Goal: Information Seeking & Learning: Check status

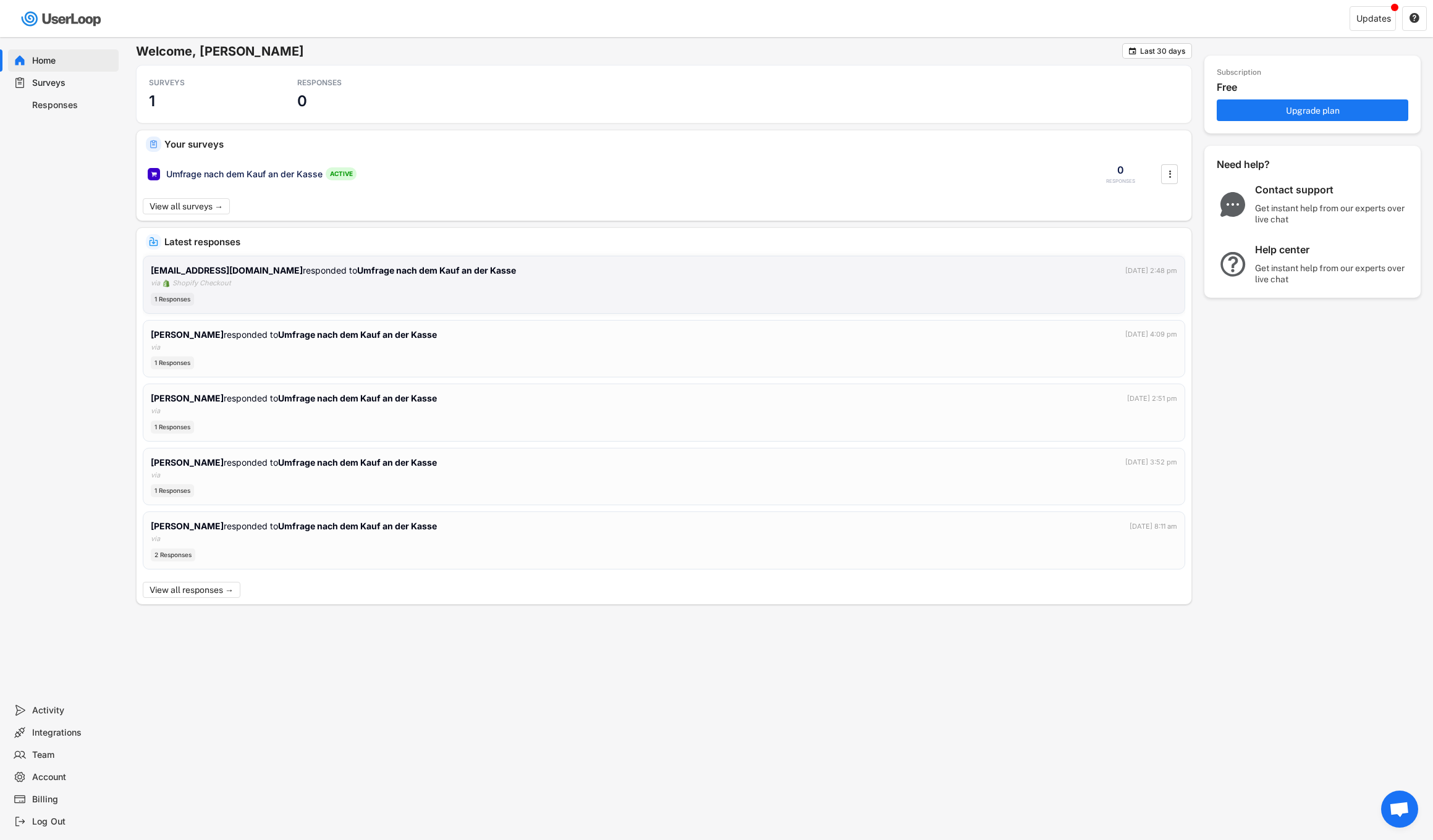
click at [467, 291] on div "[EMAIL_ADDRESS][DOMAIN_NAME] responded to Umfrage nach dem Kauf an der Kasse [D…" at bounding box center [664, 284] width 1026 height 42
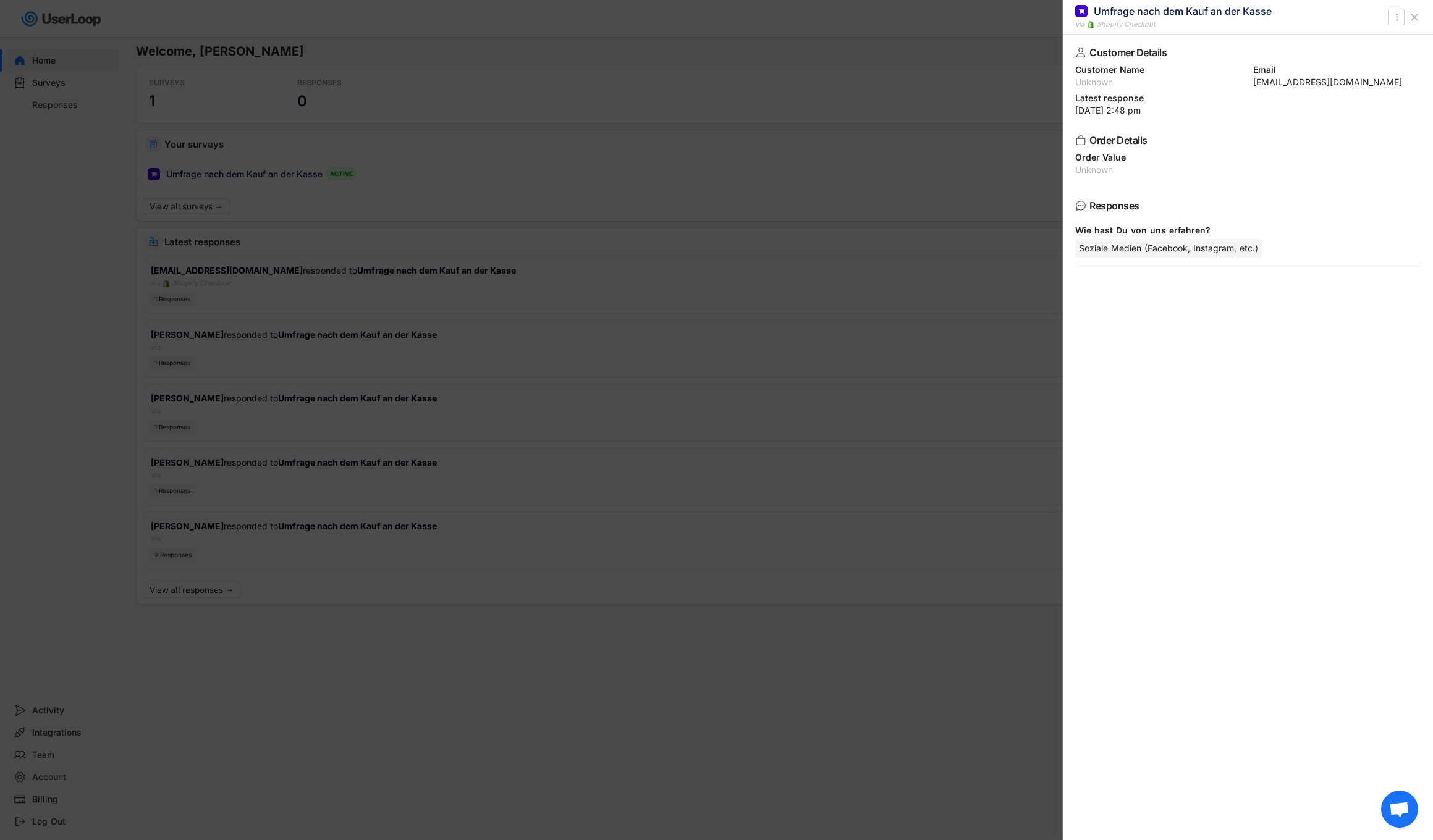
click at [609, 680] on div at bounding box center [716, 420] width 1433 height 840
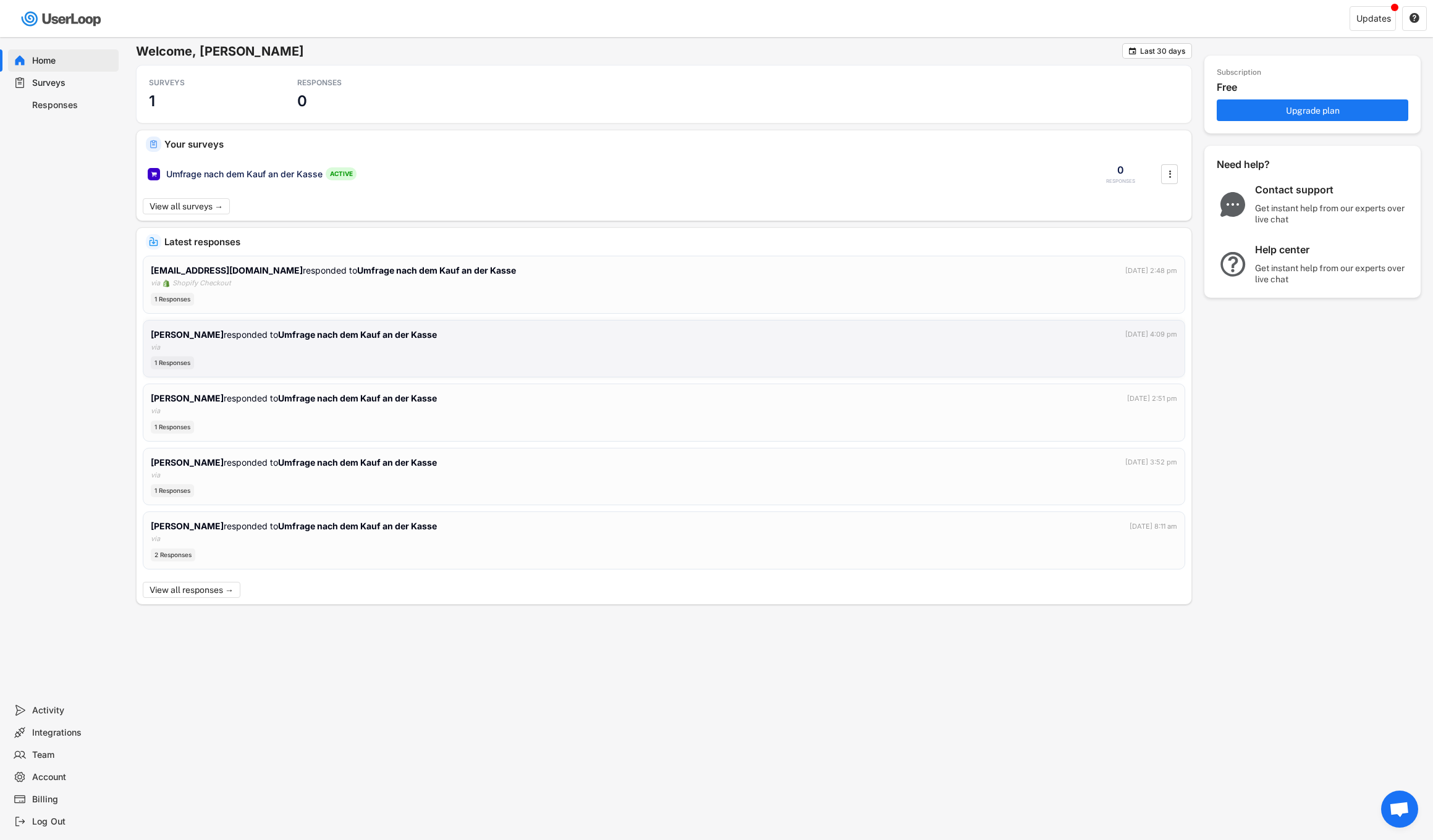
click at [444, 356] on div "1 Responses" at bounding box center [664, 363] width 1026 height 13
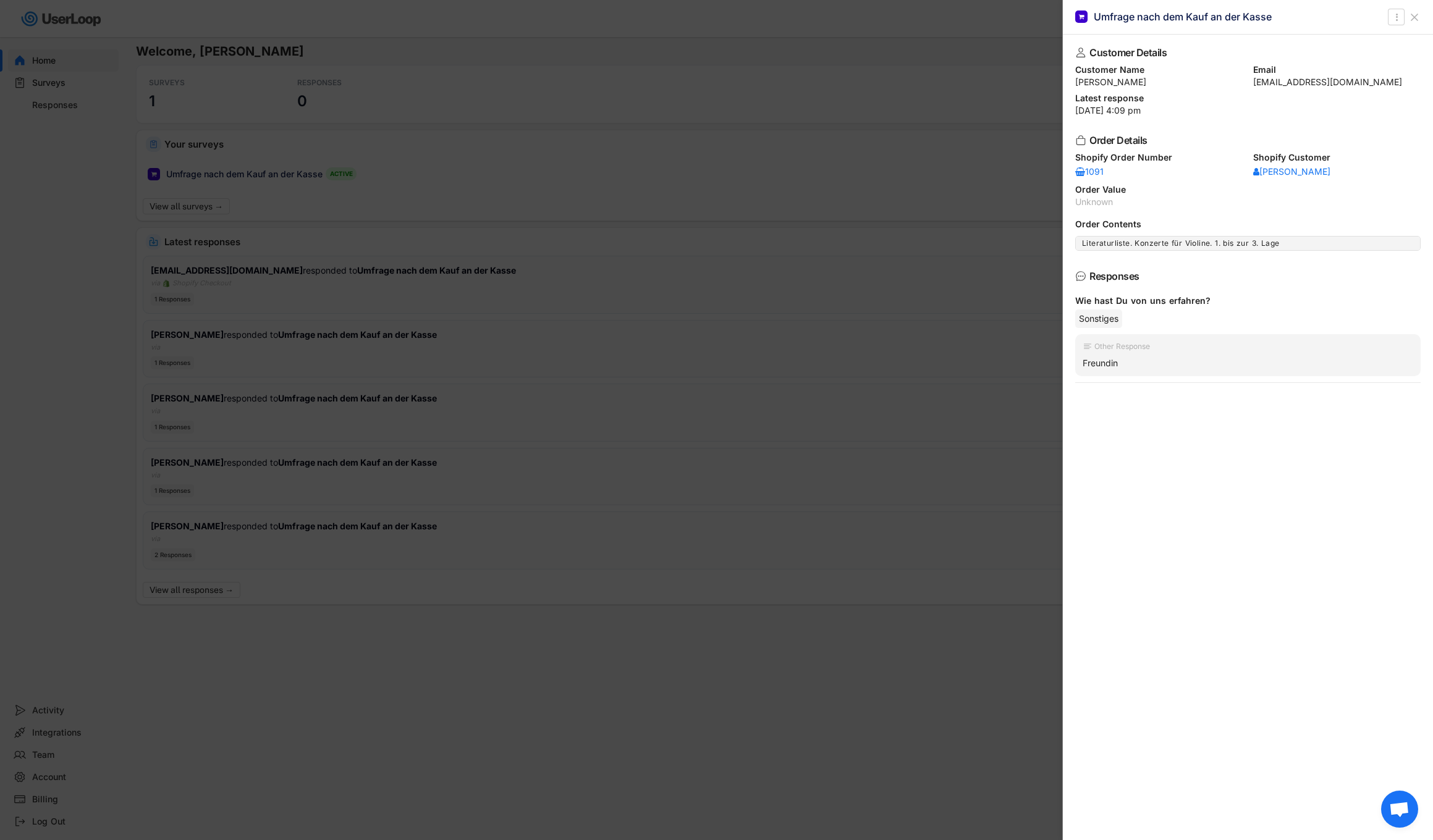
click at [455, 696] on div at bounding box center [716, 420] width 1433 height 840
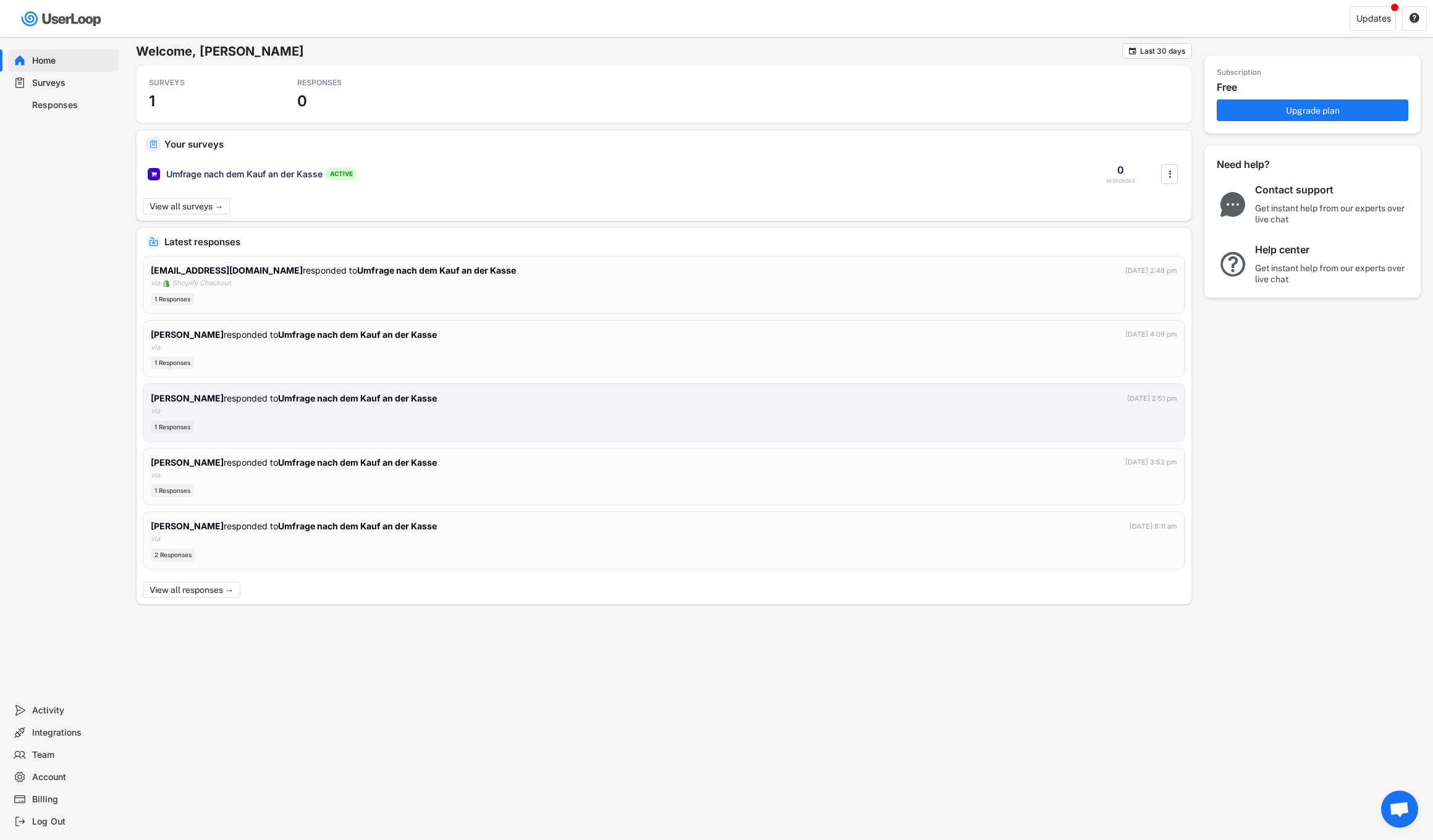
click at [427, 412] on div "[PERSON_NAME] responded to Umfrage nach dem Kauf an der Kasse [DATE] 2:51 pm vi…" at bounding box center [664, 412] width 1026 height 42
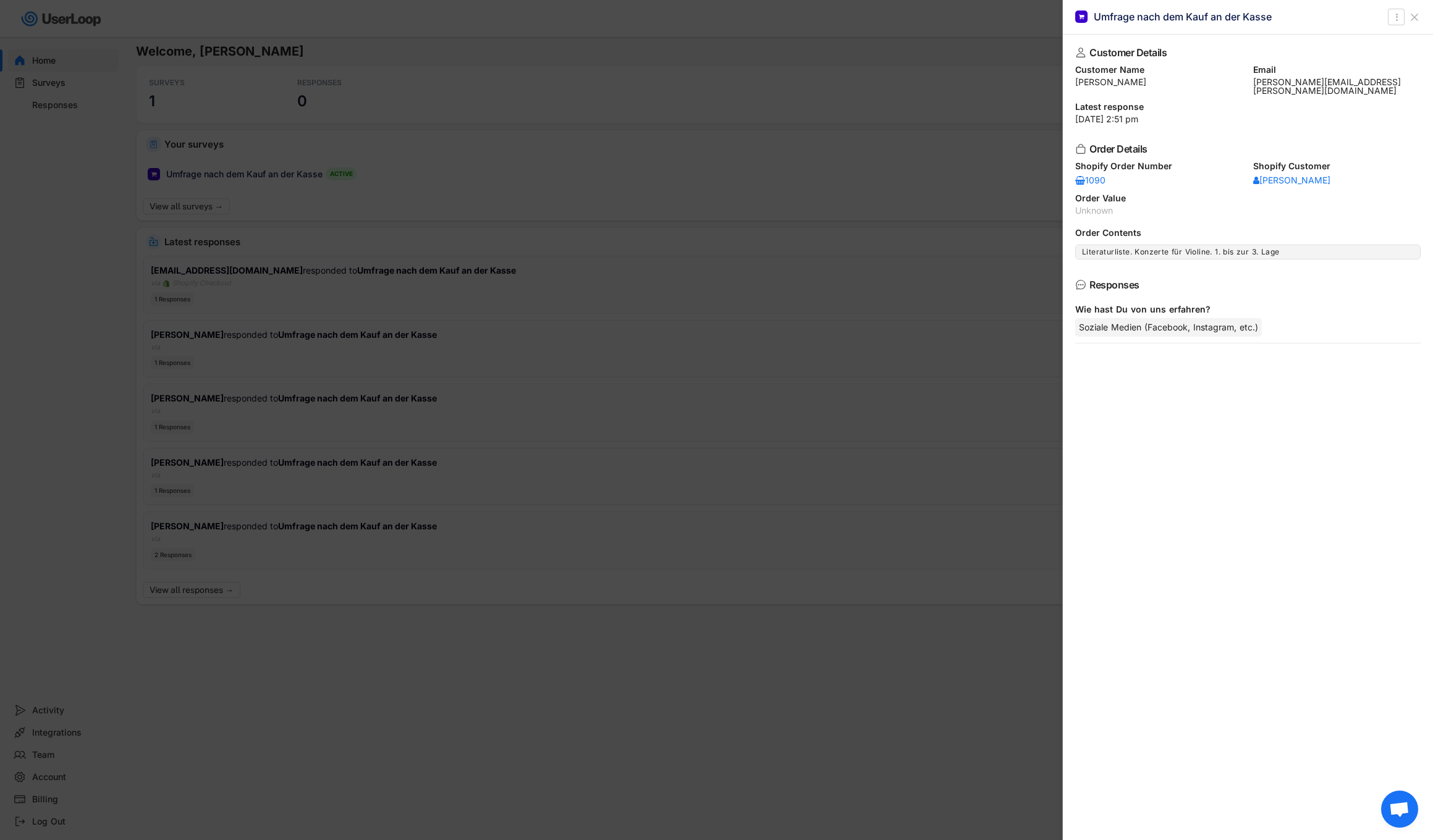
drag, startPoint x: 433, startPoint y: 717, endPoint x: 424, endPoint y: 667, distance: 50.8
click at [433, 716] on div at bounding box center [716, 420] width 1433 height 840
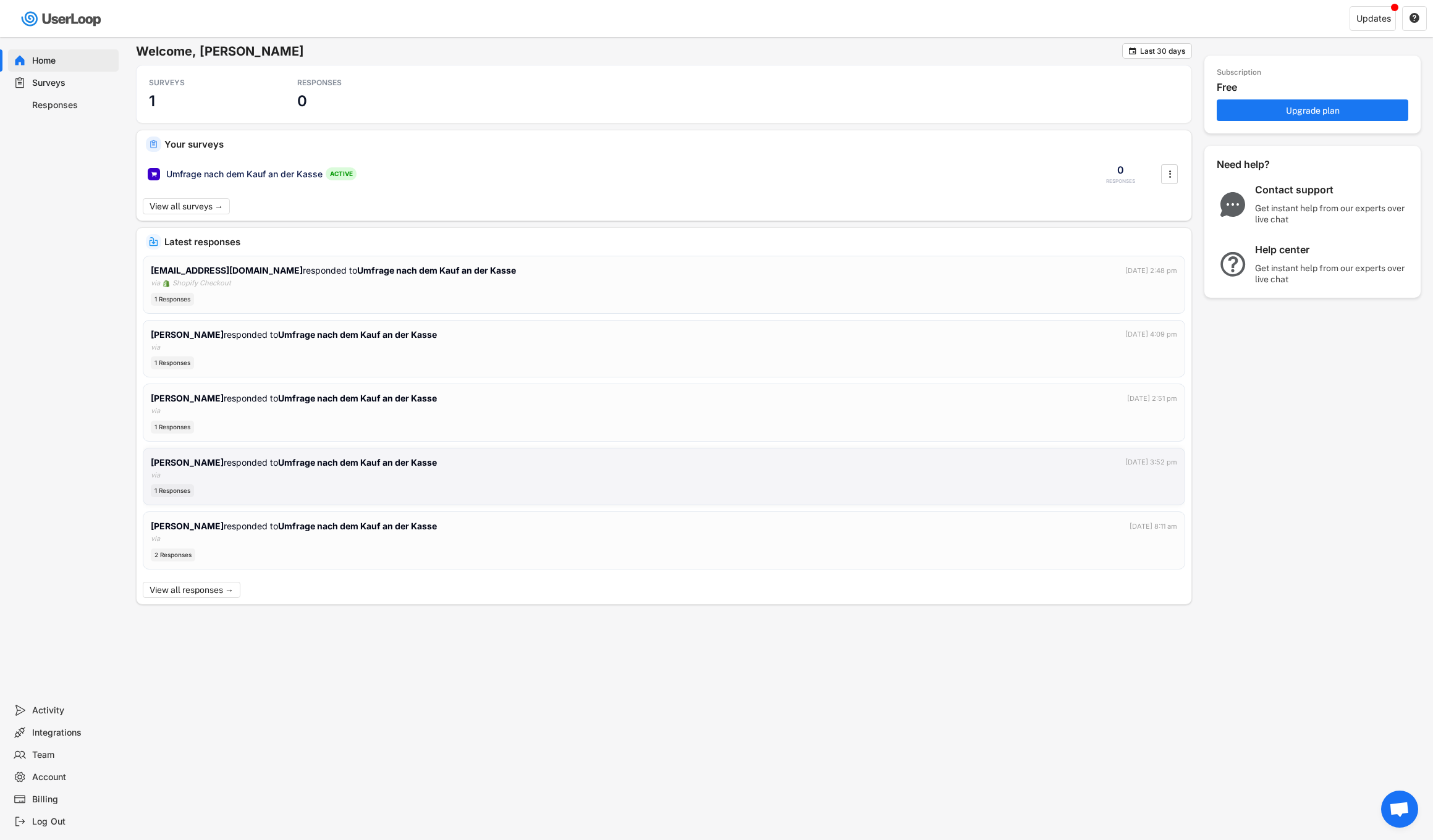
click at [406, 478] on div "[PERSON_NAME] responded to Umfrage nach dem Kauf an der Kasse [DATE] 3:52 pm vi…" at bounding box center [664, 477] width 1026 height 42
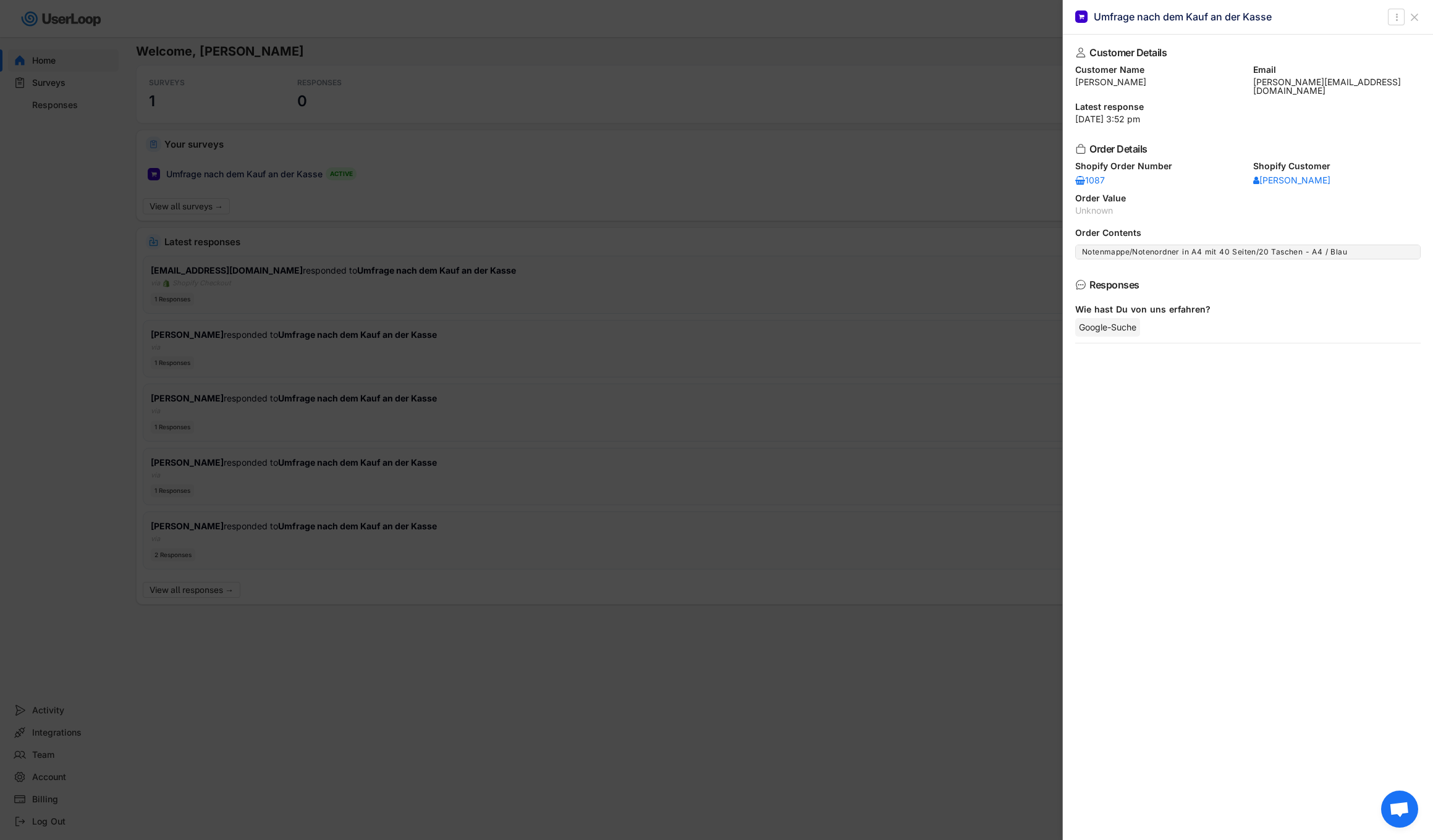
click at [472, 674] on div at bounding box center [716, 420] width 1433 height 840
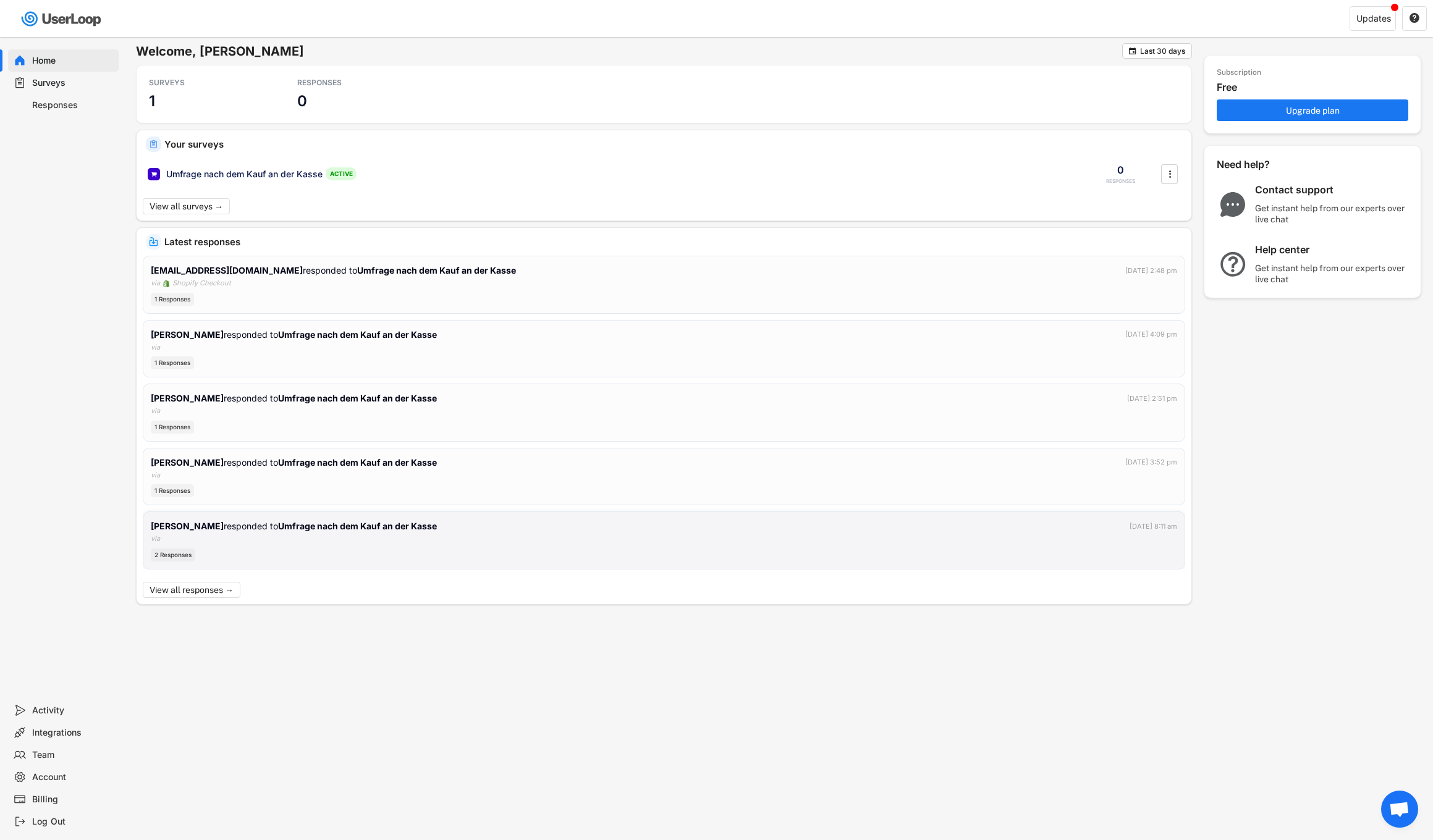
click at [427, 545] on div "[PERSON_NAME] responded to Umfrage nach dem Kauf an der Kasse [DATE] 8:11 am vi…" at bounding box center [664, 540] width 1026 height 42
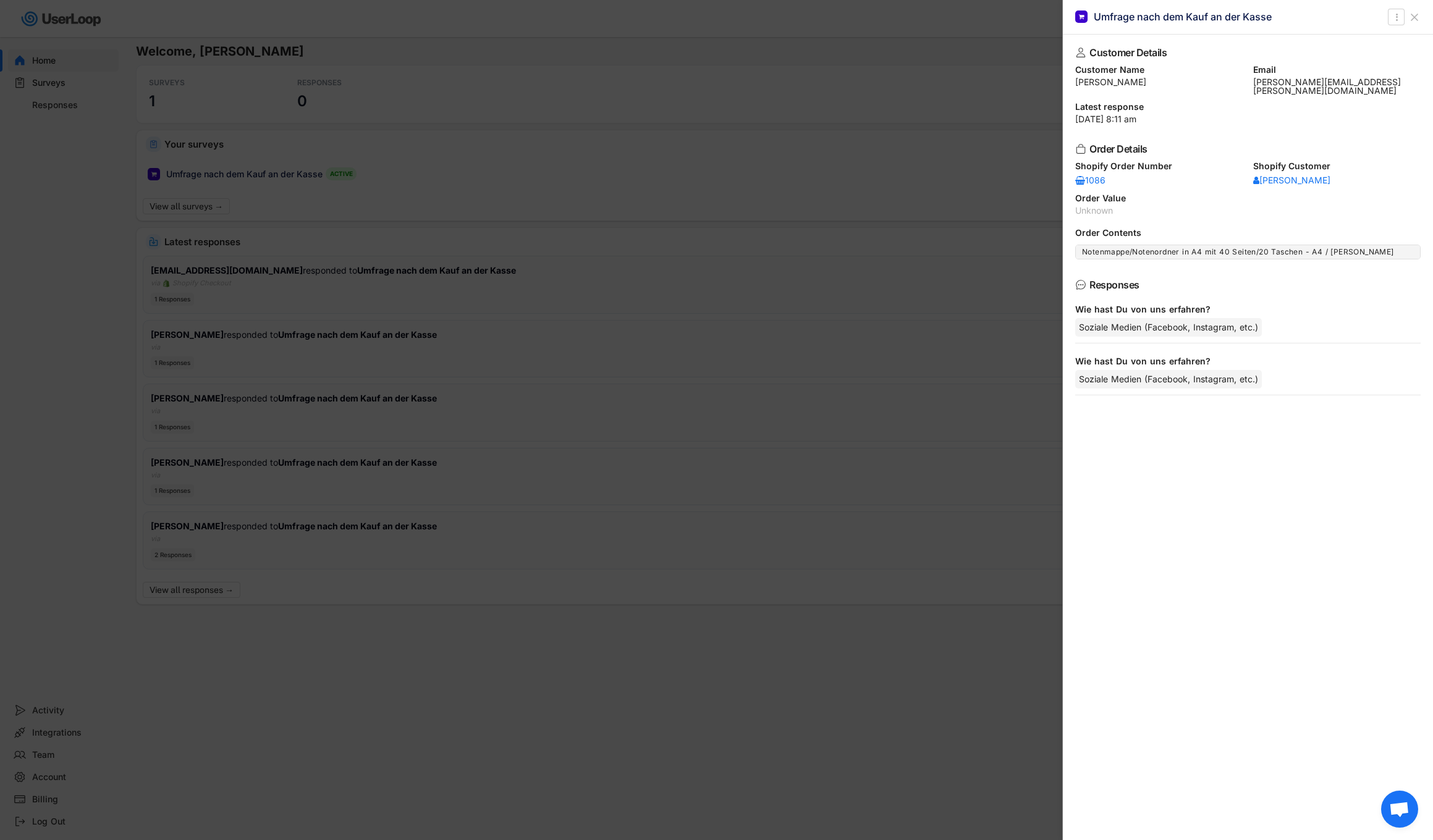
click at [517, 707] on div at bounding box center [716, 420] width 1433 height 840
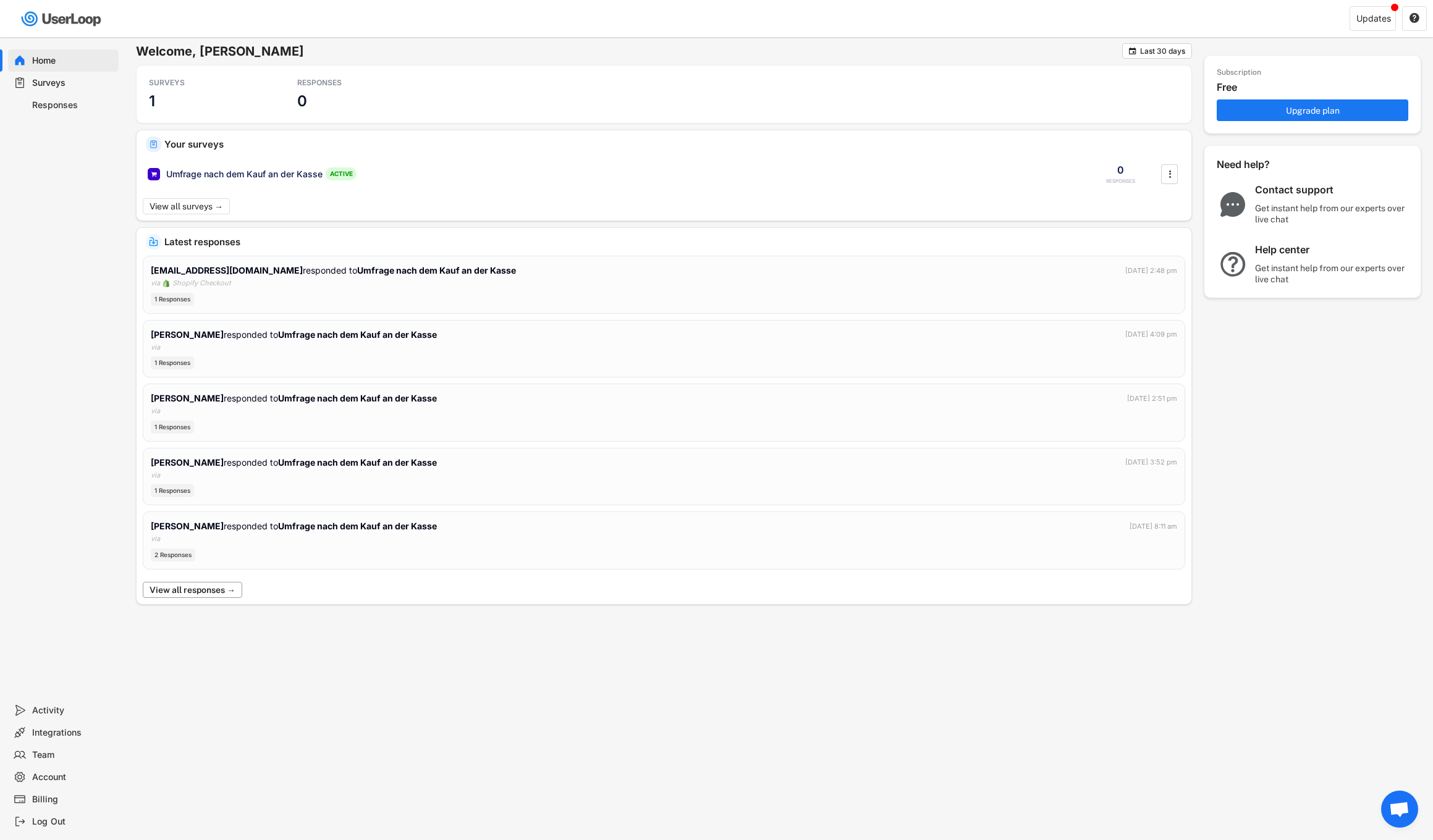
click at [218, 591] on button "View all responses →" at bounding box center [192, 590] width 100 height 16
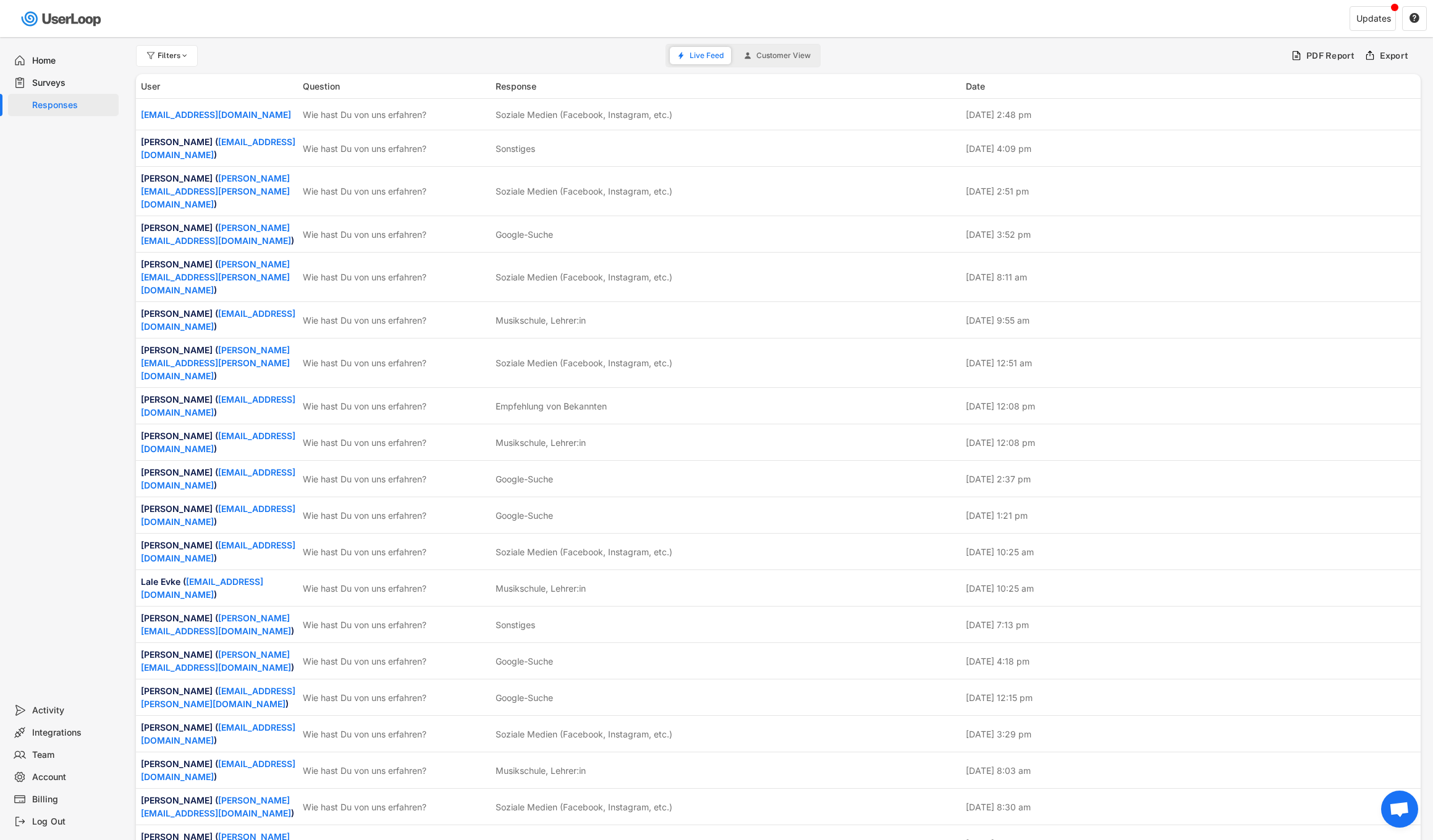
click at [795, 59] on span "Customer View" at bounding box center [783, 55] width 54 height 8
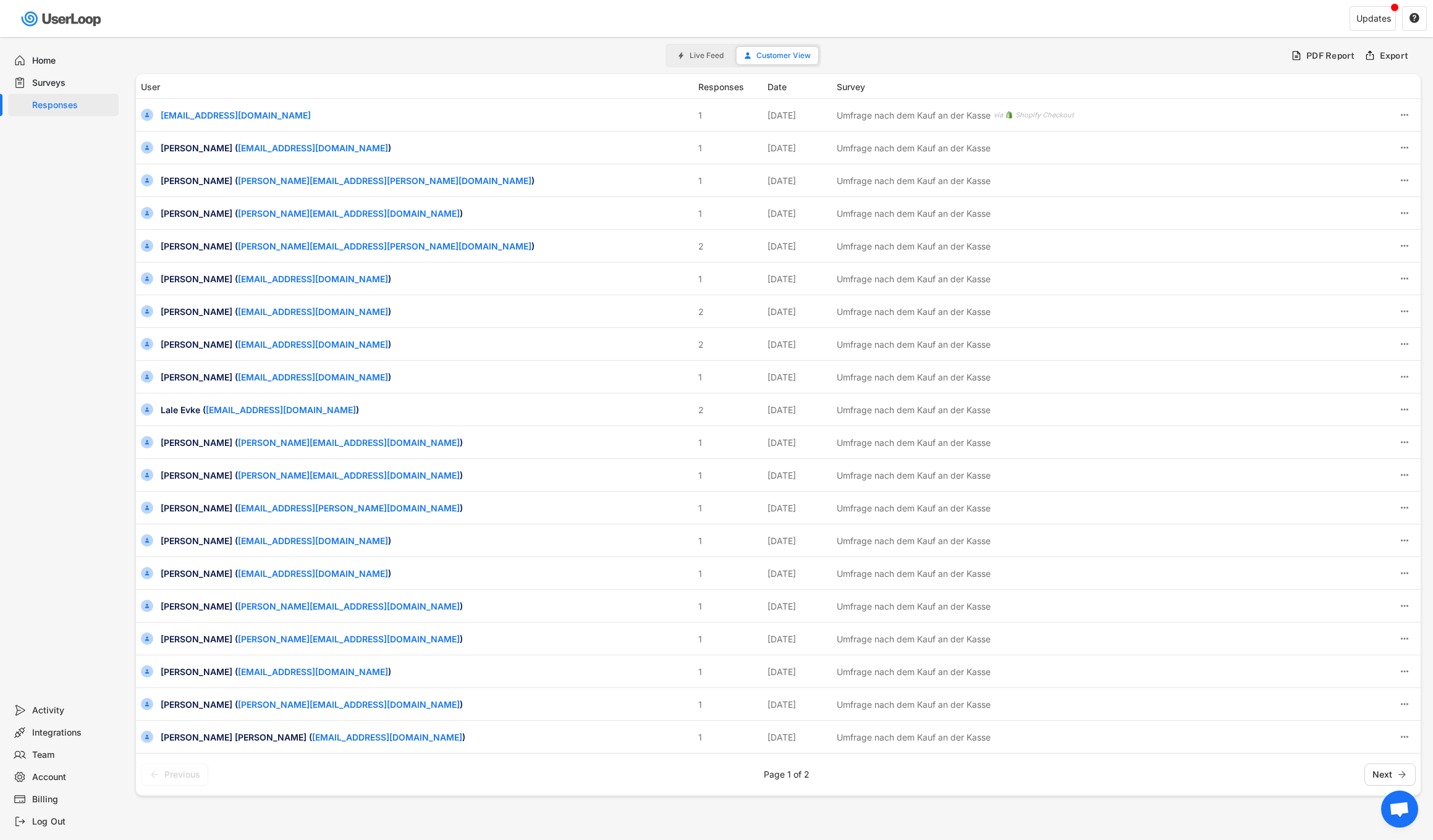
click at [700, 57] on span "Live Feed" at bounding box center [706, 55] width 34 height 8
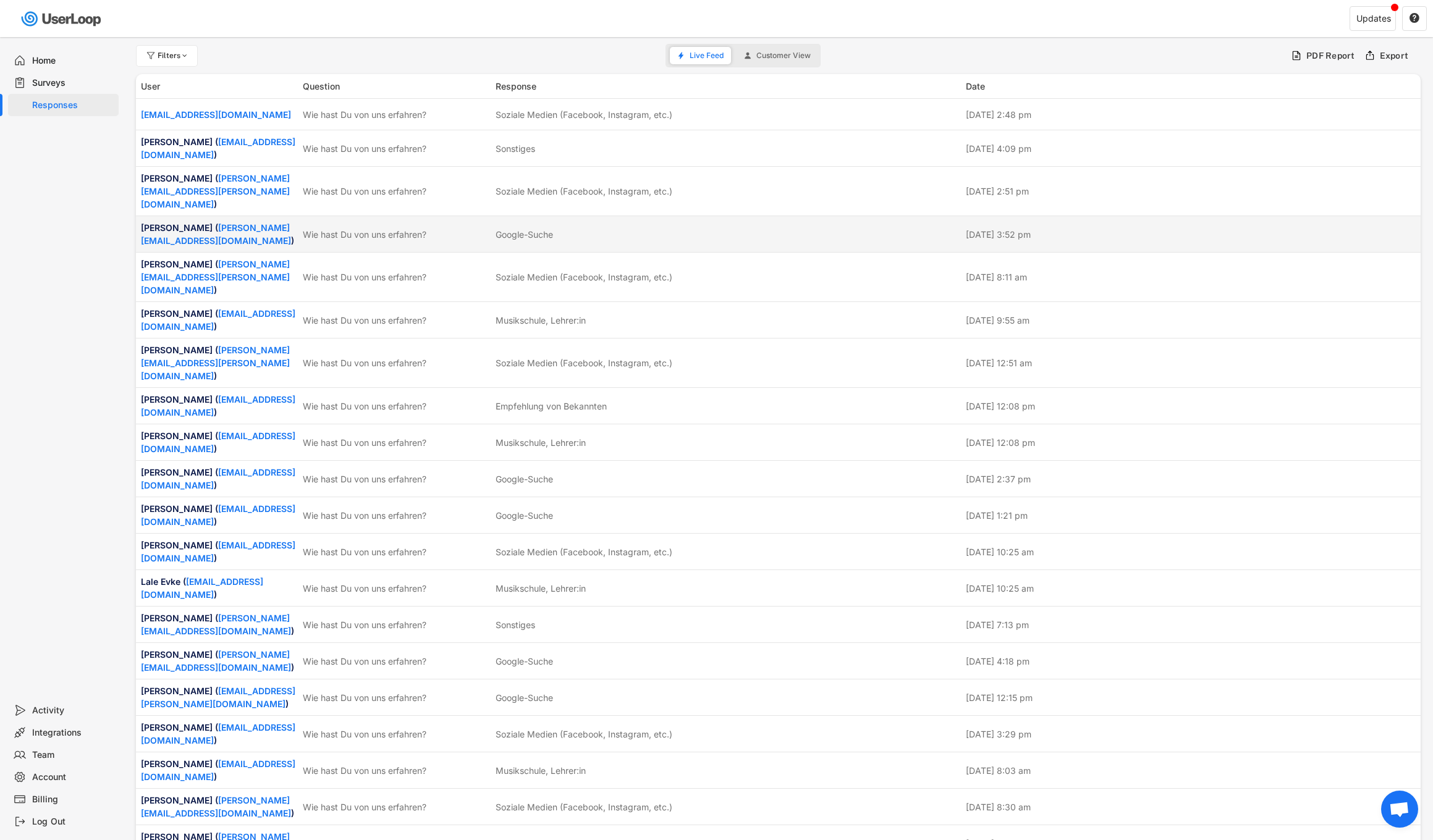
click at [607, 228] on div "Google-Suche" at bounding box center [727, 234] width 463 height 13
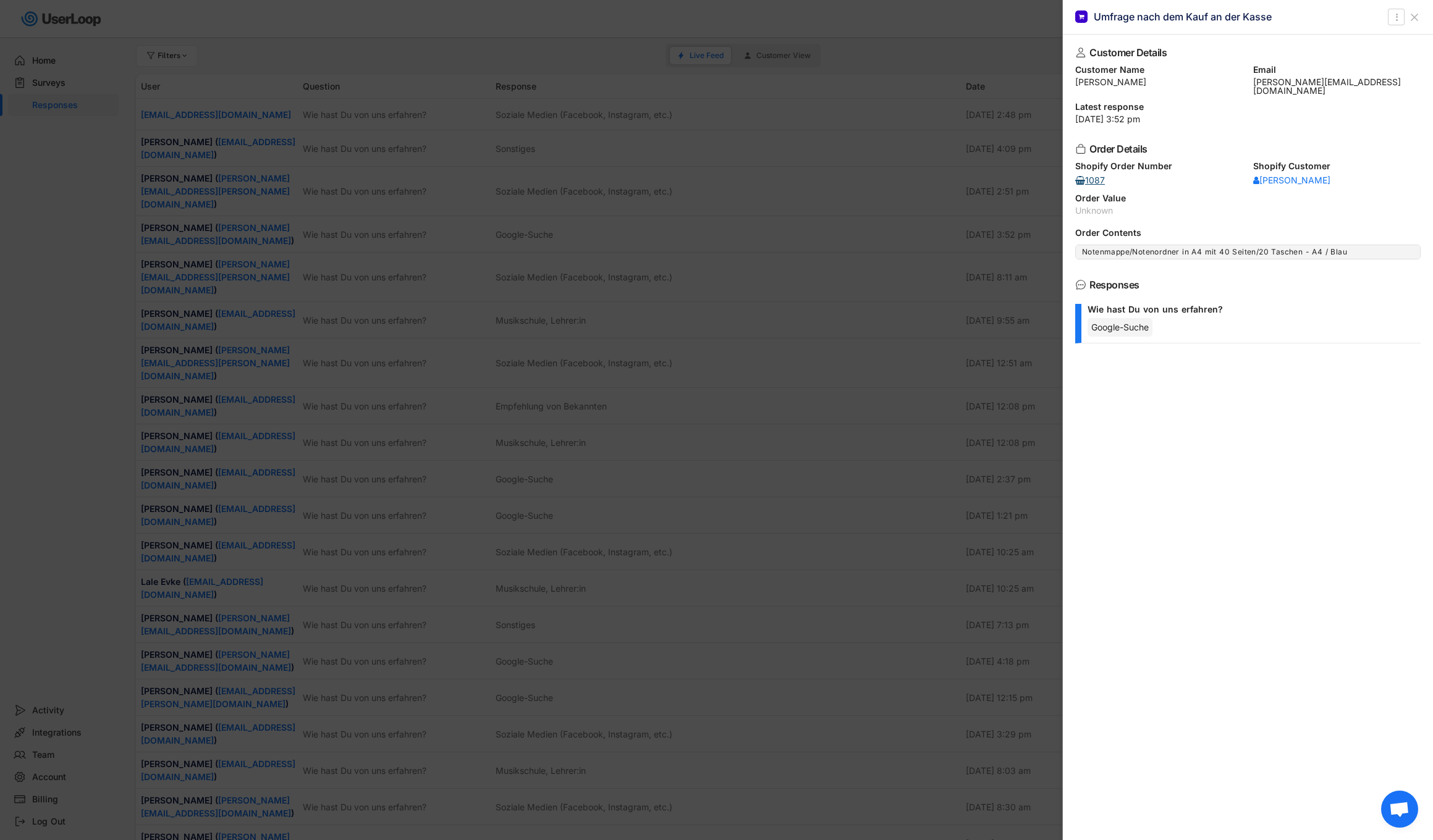
click at [1085, 176] on div "1087" at bounding box center [1094, 180] width 37 height 9
